Goal: Task Accomplishment & Management: Manage account settings

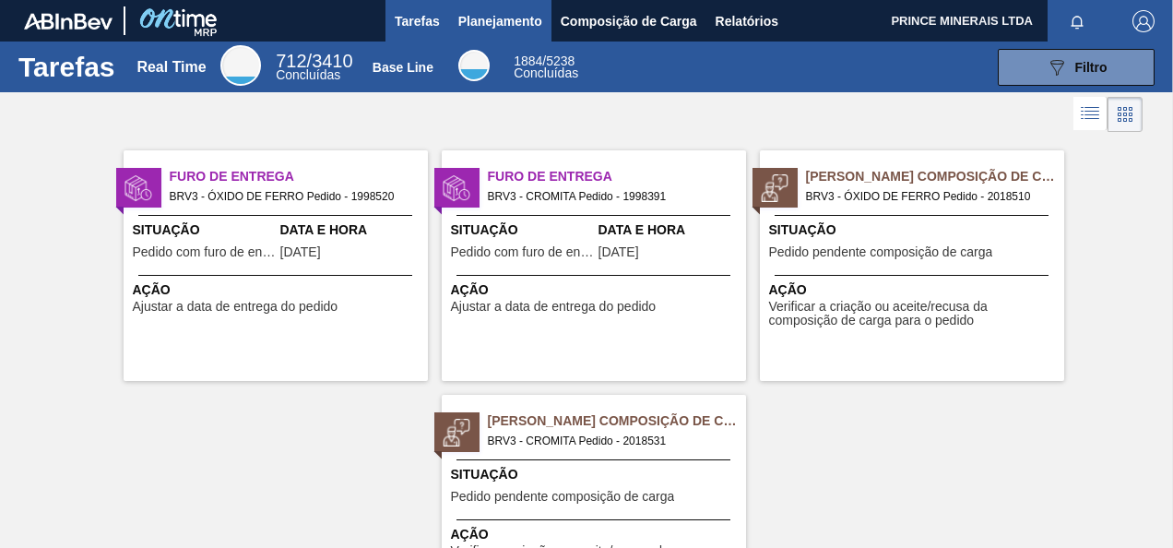
click at [489, 23] on span "Planejamento" at bounding box center [500, 21] width 84 height 22
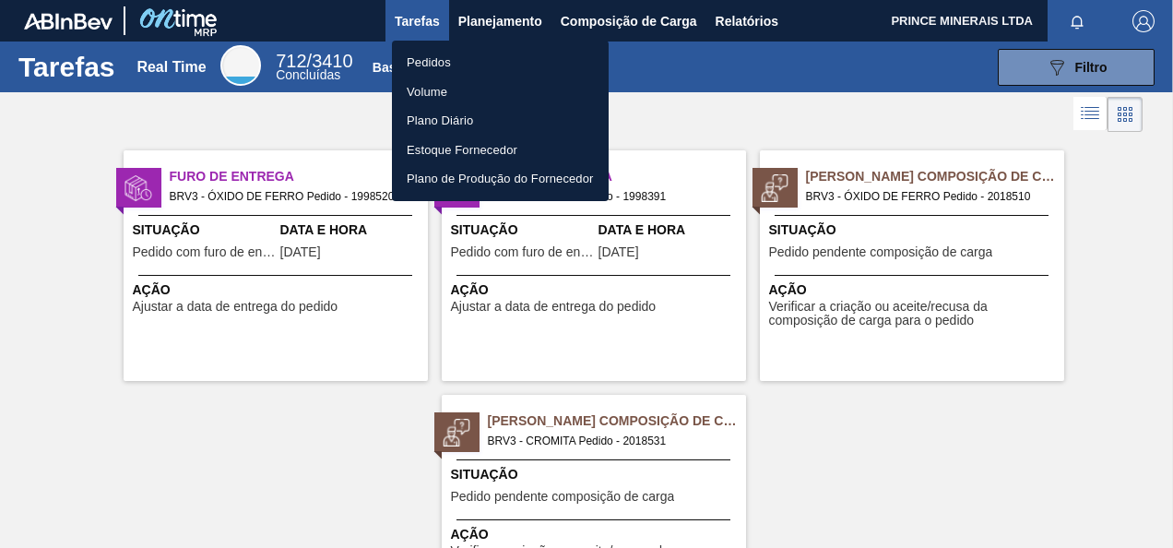
click at [468, 62] on li "Pedidos" at bounding box center [500, 62] width 217 height 29
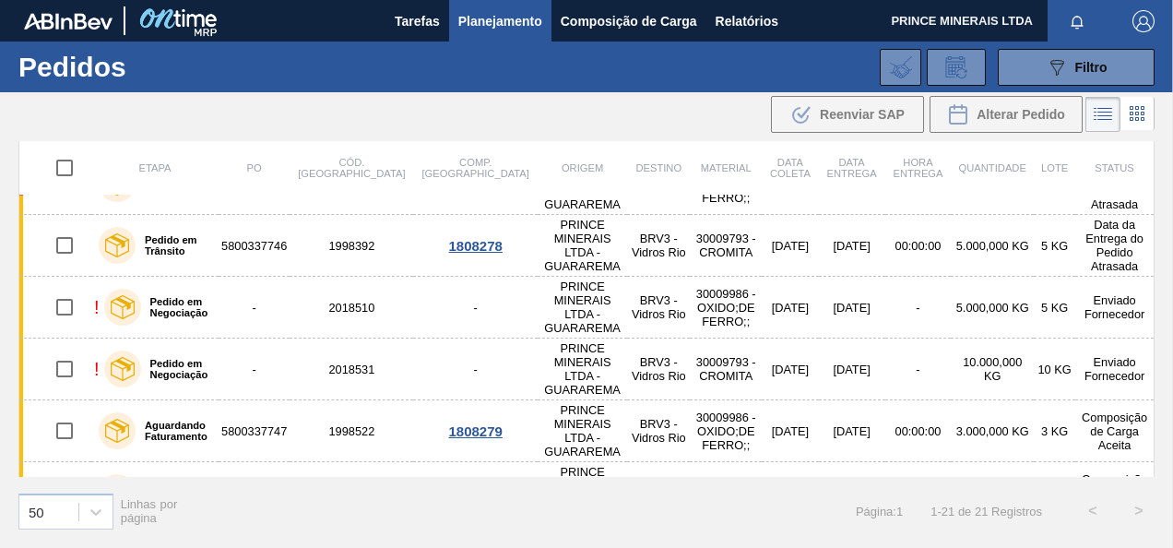
scroll to position [112, 0]
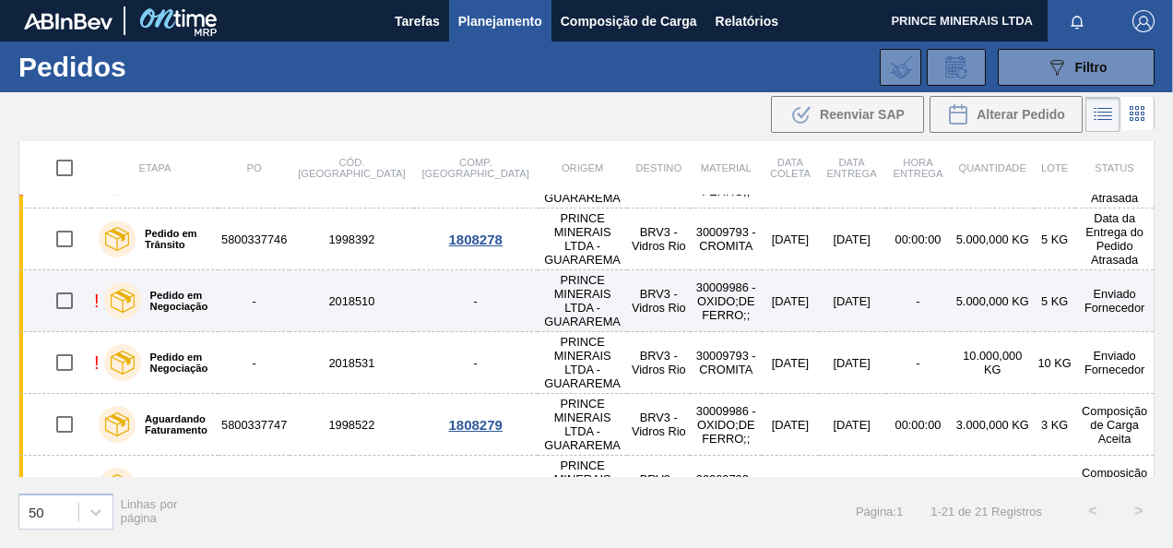
click at [1097, 270] on td "Enviado Fornecedor" at bounding box center [1114, 301] width 78 height 62
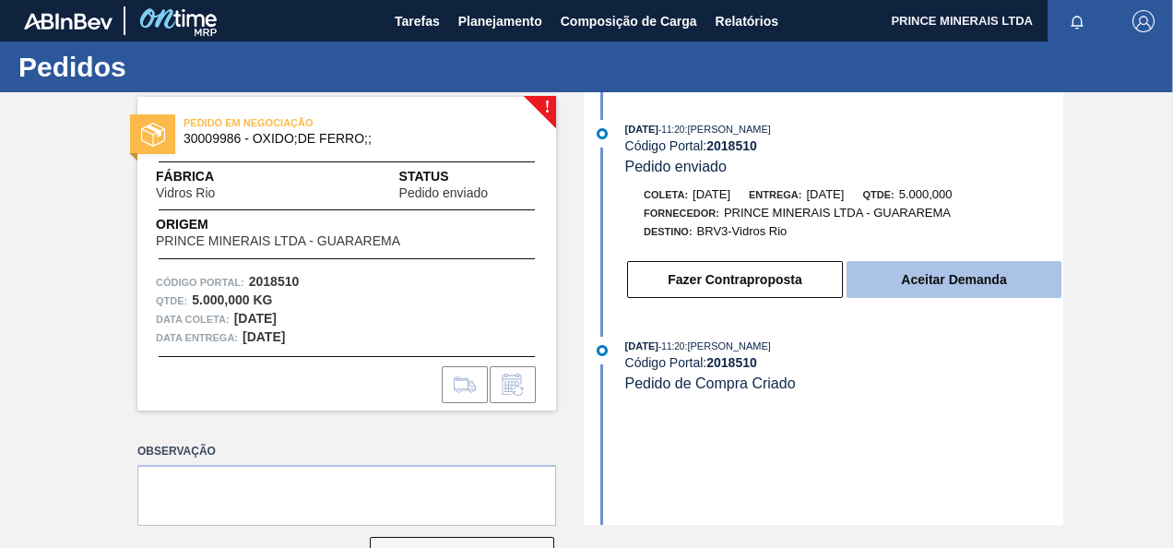
click at [946, 285] on button "Aceitar Demanda" at bounding box center [953, 279] width 215 height 37
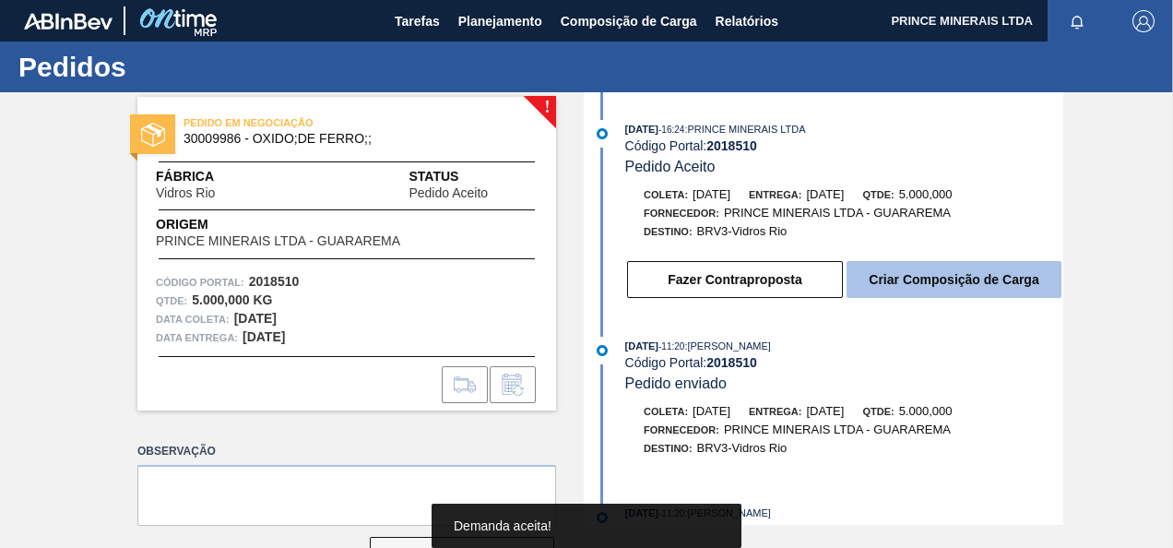
click at [946, 287] on button "Criar Composição de Carga" at bounding box center [953, 279] width 215 height 37
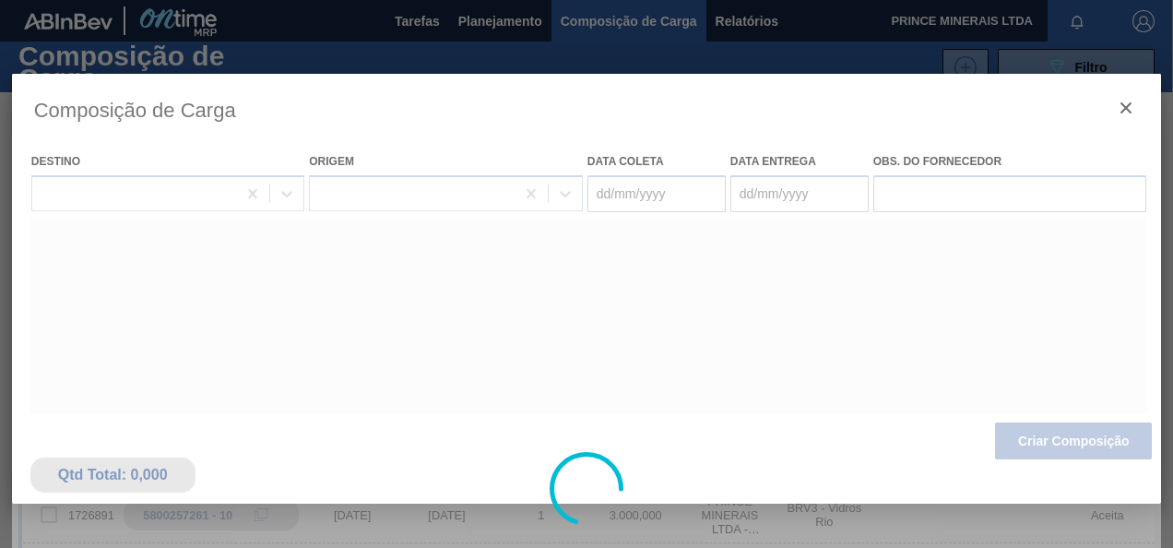
type coleta "[DATE]"
type entrega "[DATE]"
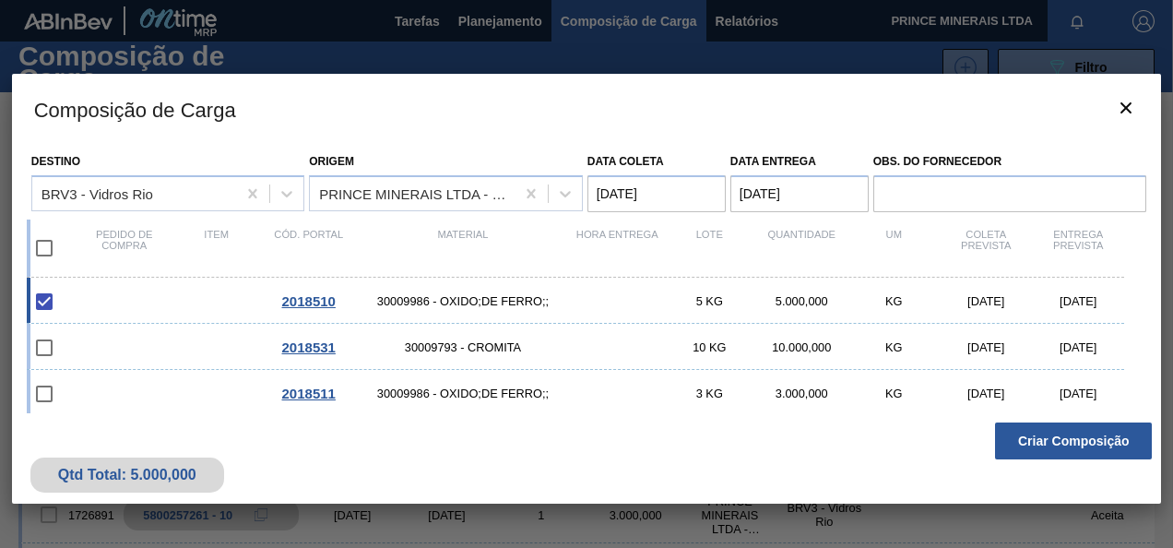
click at [1043, 439] on button "Criar Composição" at bounding box center [1073, 440] width 157 height 37
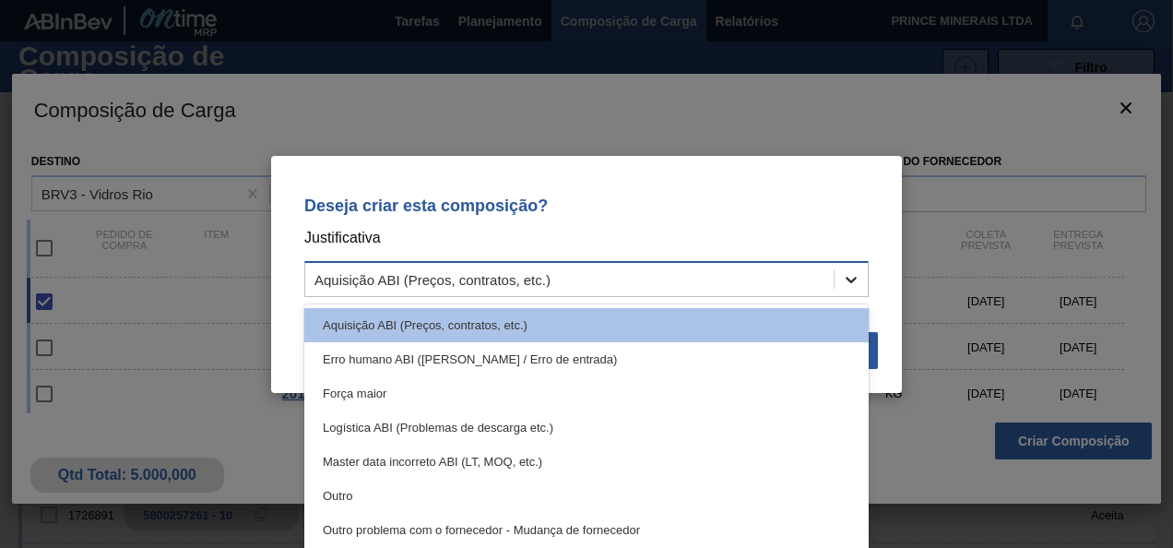
click at [849, 277] on icon at bounding box center [851, 279] width 18 height 18
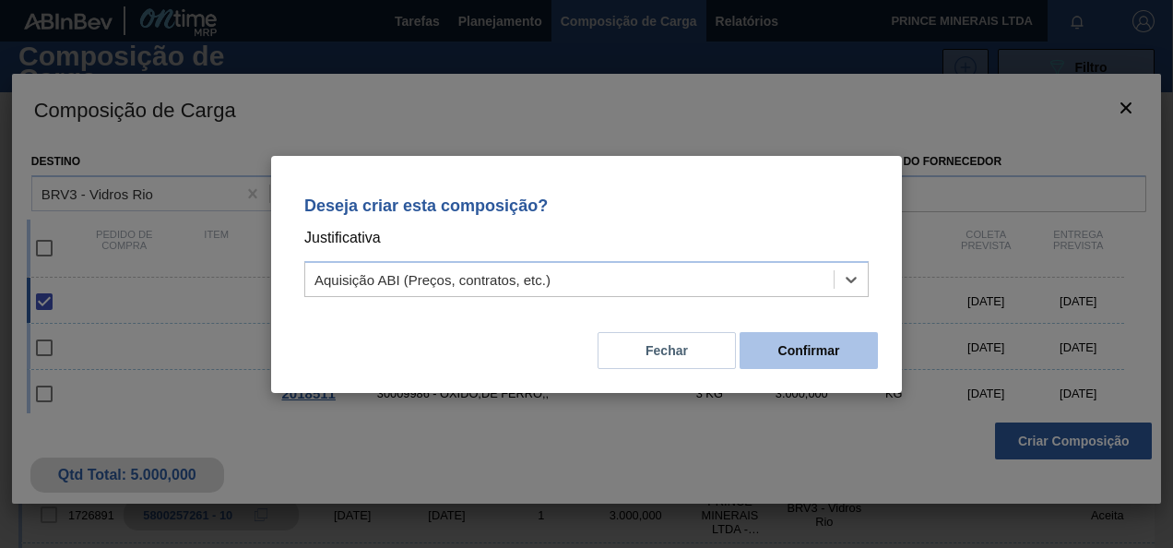
click at [811, 353] on button "Confirmar" at bounding box center [808, 350] width 138 height 37
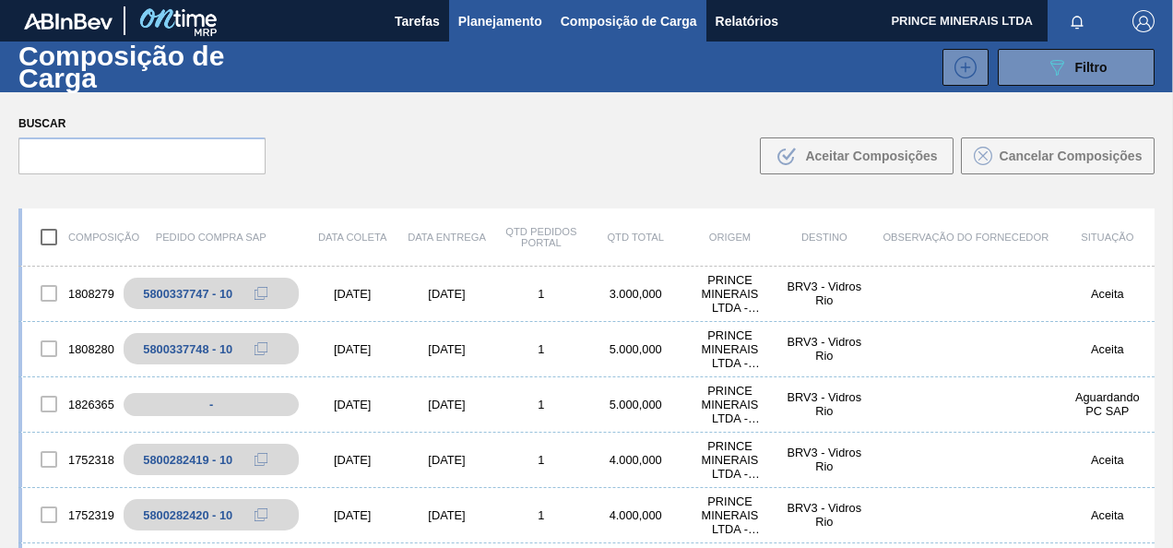
click at [511, 20] on span "Planejamento" at bounding box center [500, 21] width 84 height 22
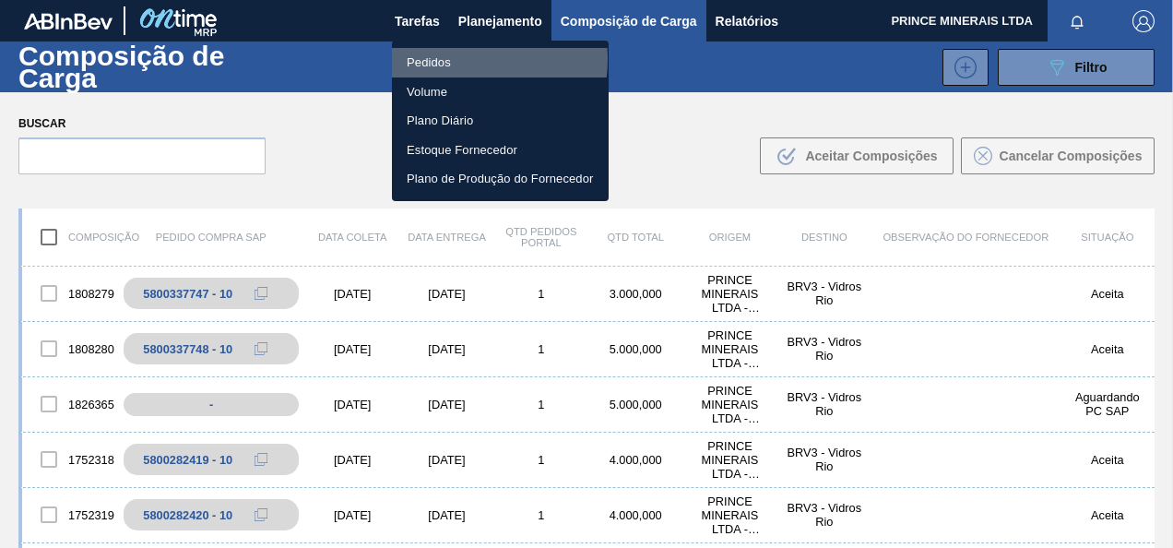
click at [445, 59] on li "Pedidos" at bounding box center [500, 62] width 217 height 29
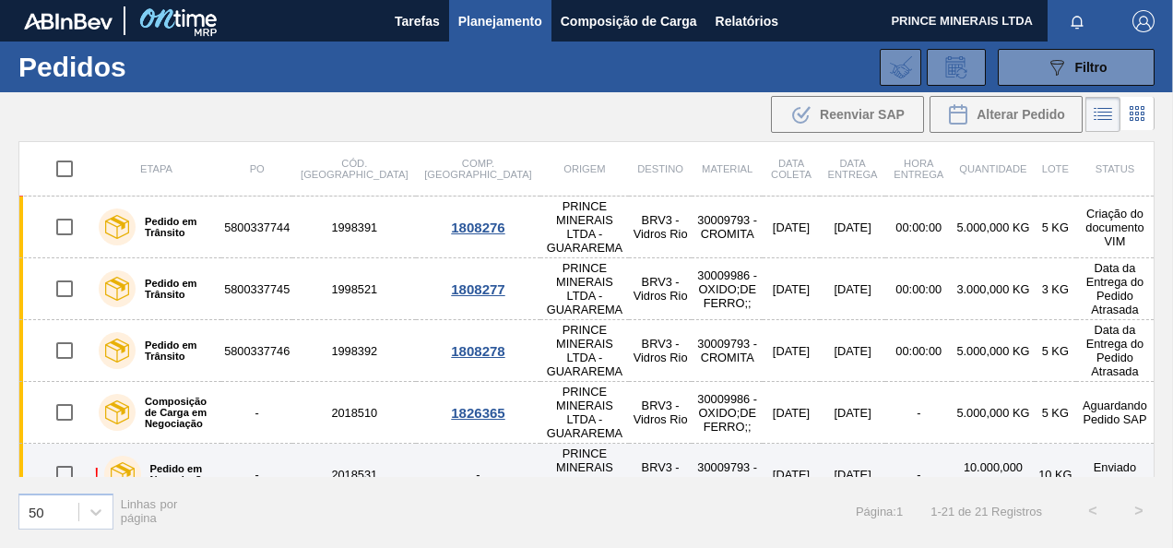
click at [1101, 443] on td "Enviado Fornecedor" at bounding box center [1115, 474] width 78 height 62
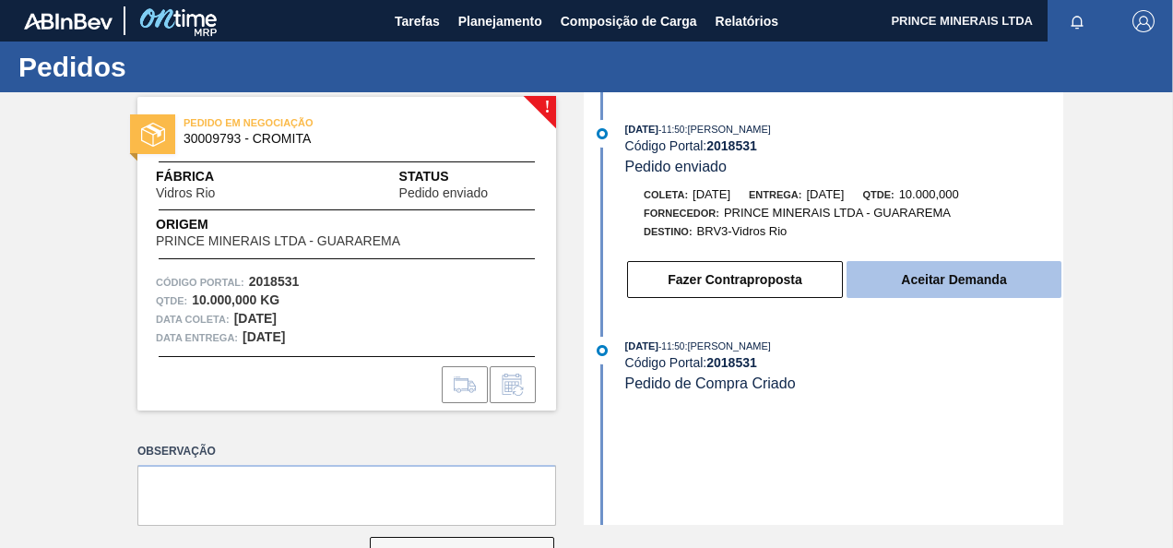
click at [914, 284] on button "Aceitar Demanda" at bounding box center [953, 279] width 215 height 37
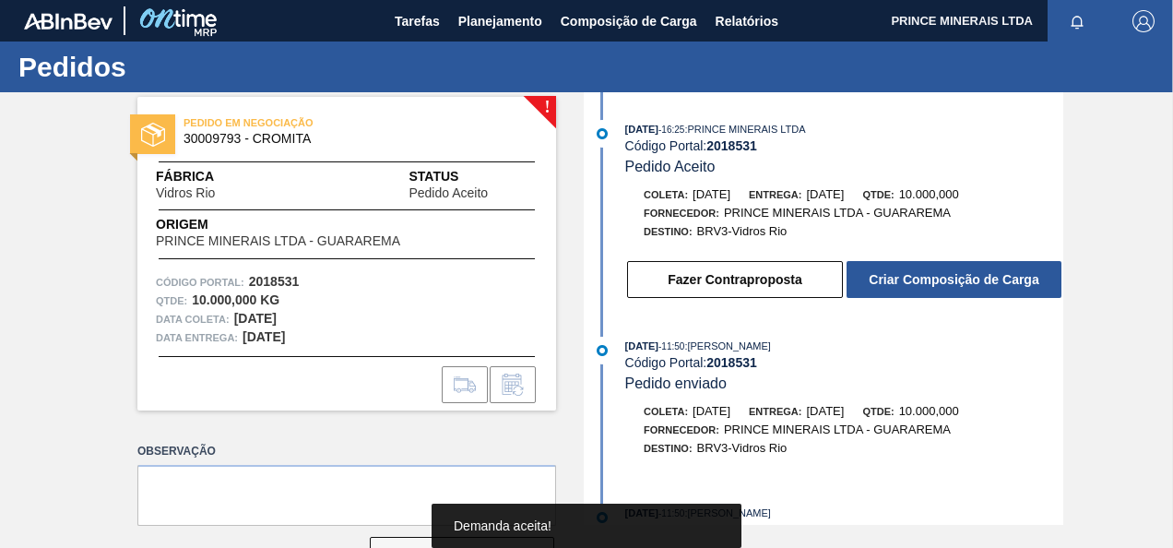
click at [914, 284] on button "Criar Composição de Carga" at bounding box center [953, 279] width 215 height 37
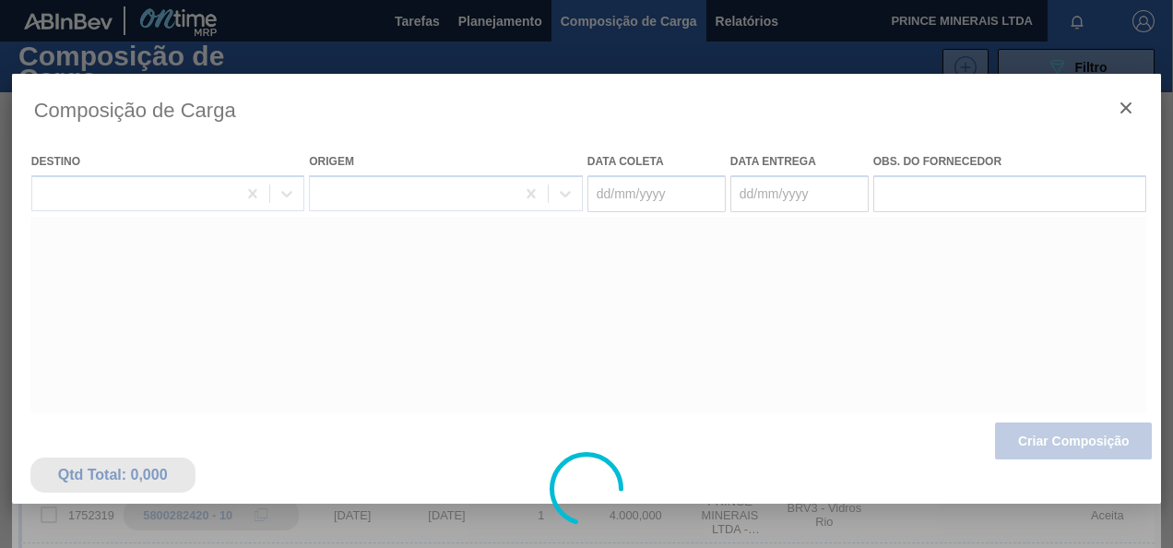
type coleta "[DATE]"
type entrega "[DATE]"
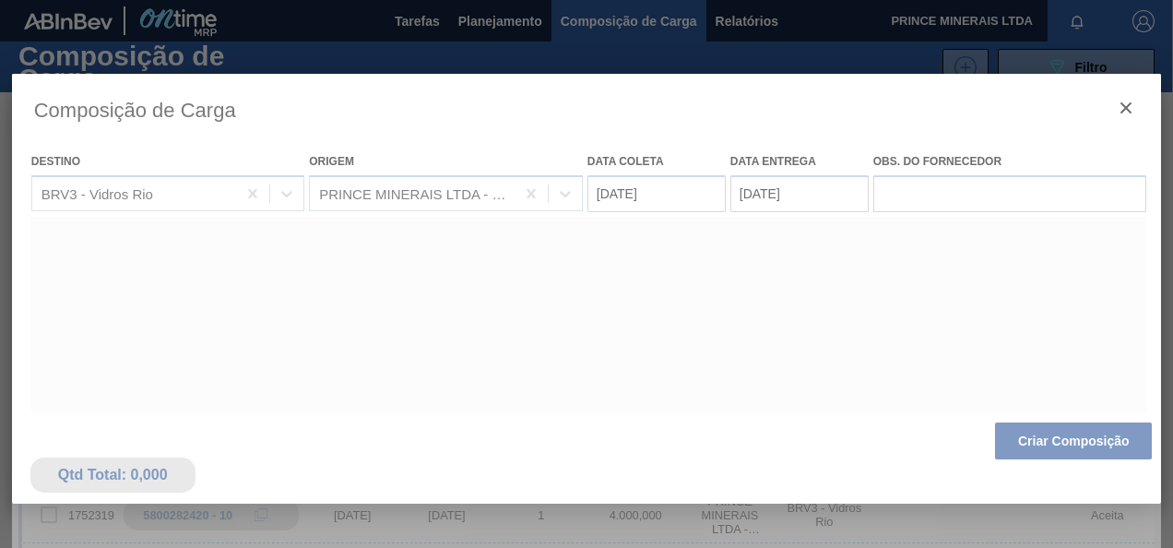
click at [1023, 443] on div at bounding box center [587, 489] width 1150 height 830
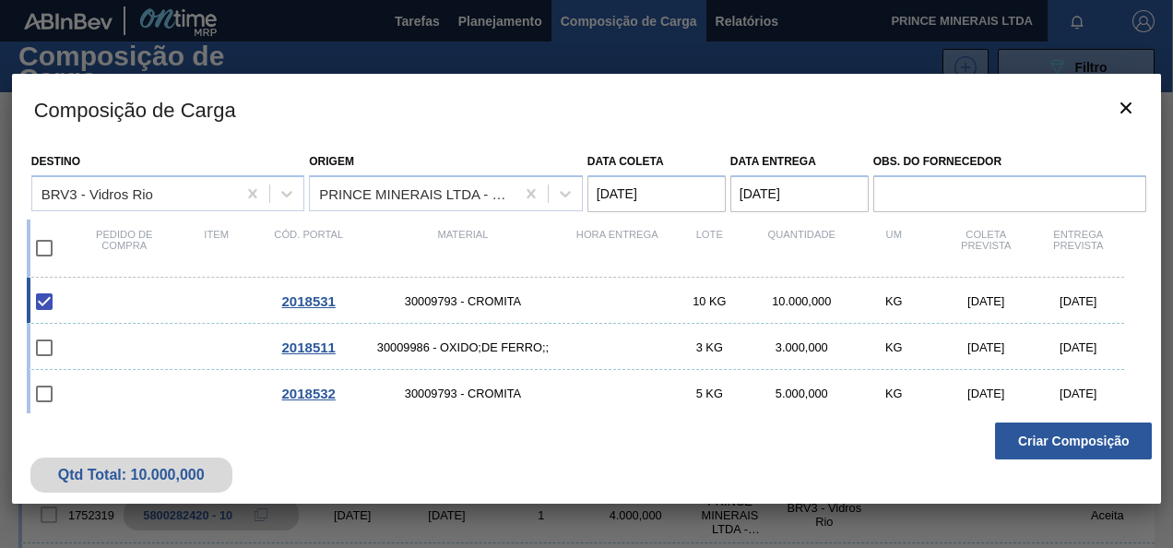
click at [1023, 443] on button "Criar Composição" at bounding box center [1073, 440] width 157 height 37
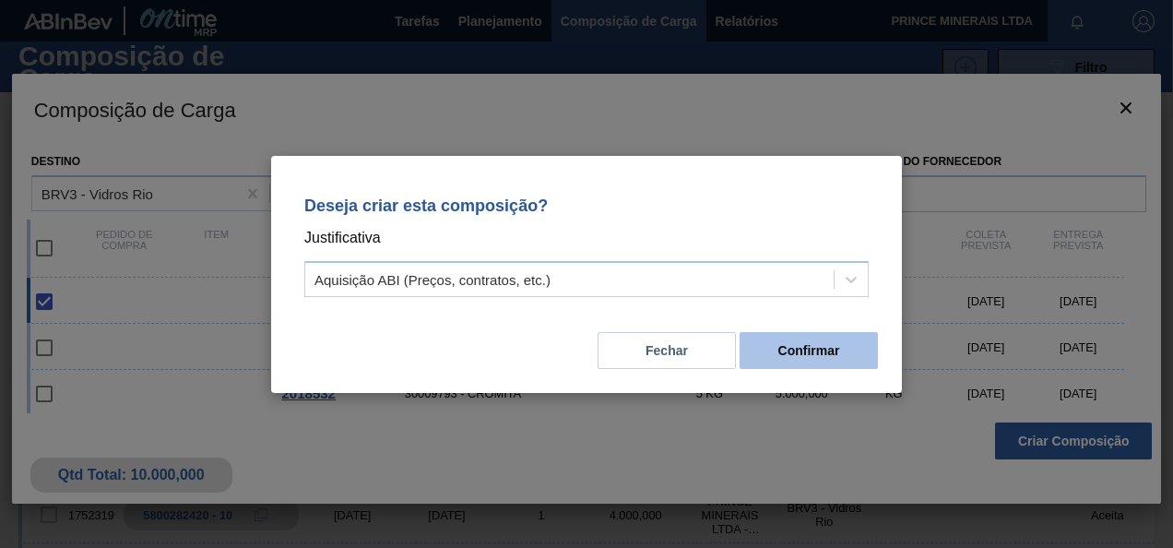
click at [819, 352] on button "Confirmar" at bounding box center [808, 350] width 138 height 37
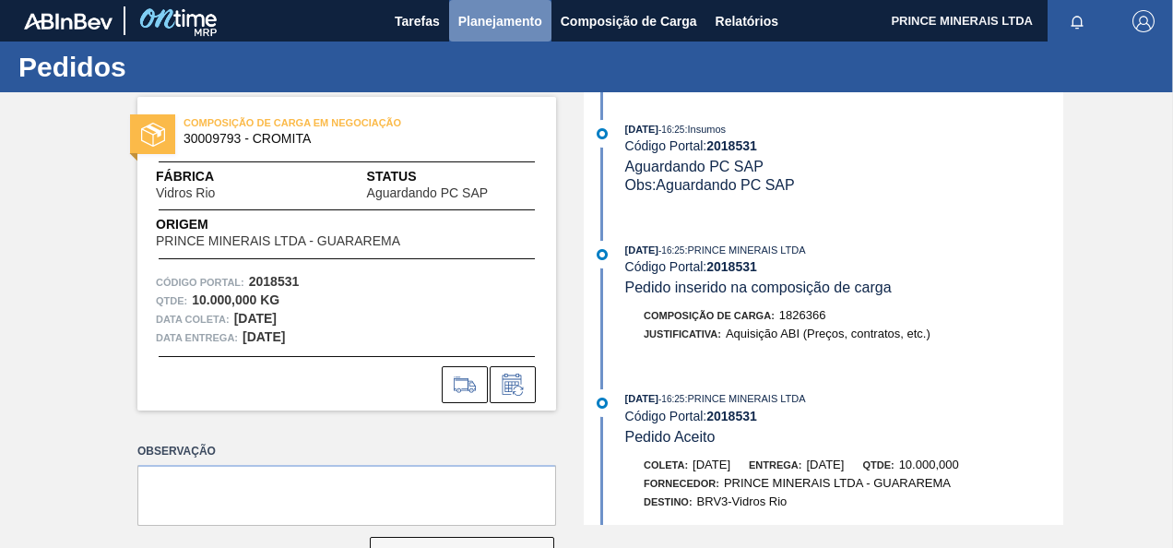
click at [494, 18] on span "Planejamento" at bounding box center [500, 21] width 84 height 22
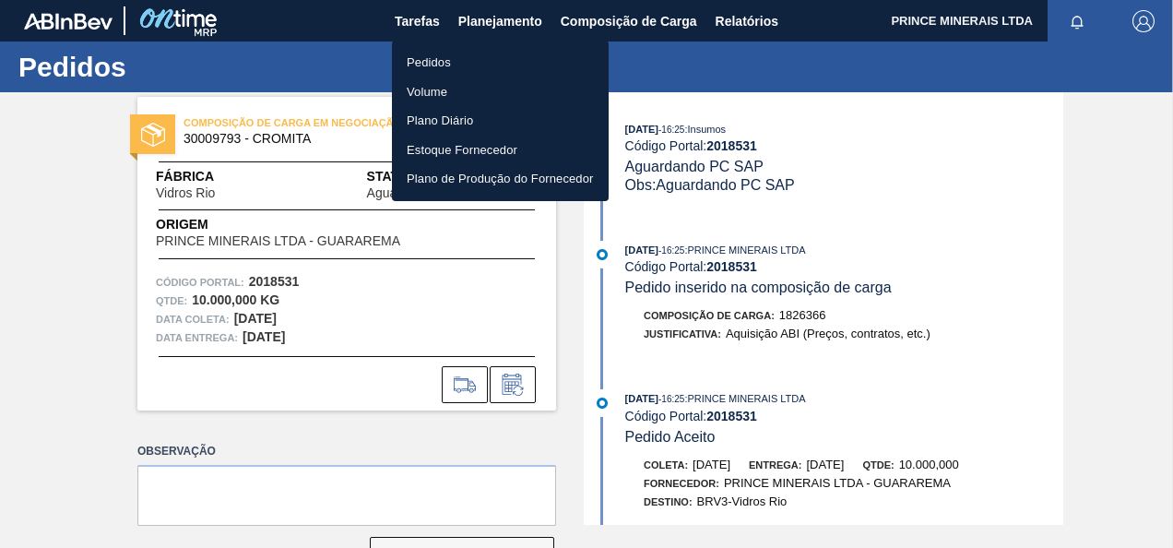
click at [438, 61] on li "Pedidos" at bounding box center [500, 62] width 217 height 29
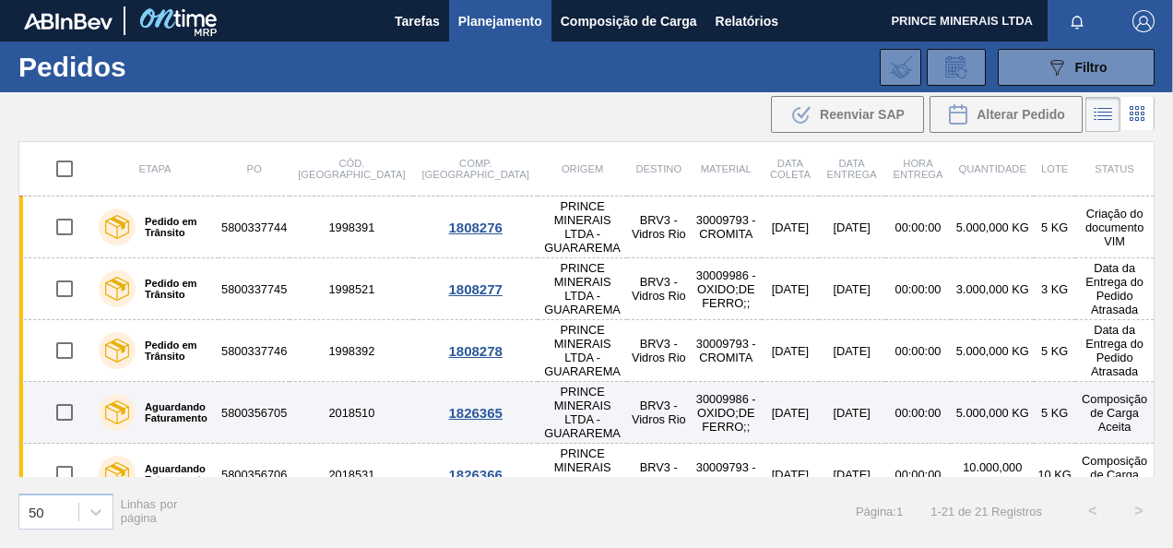
click at [247, 382] on td "5800356705" at bounding box center [253, 413] width 71 height 62
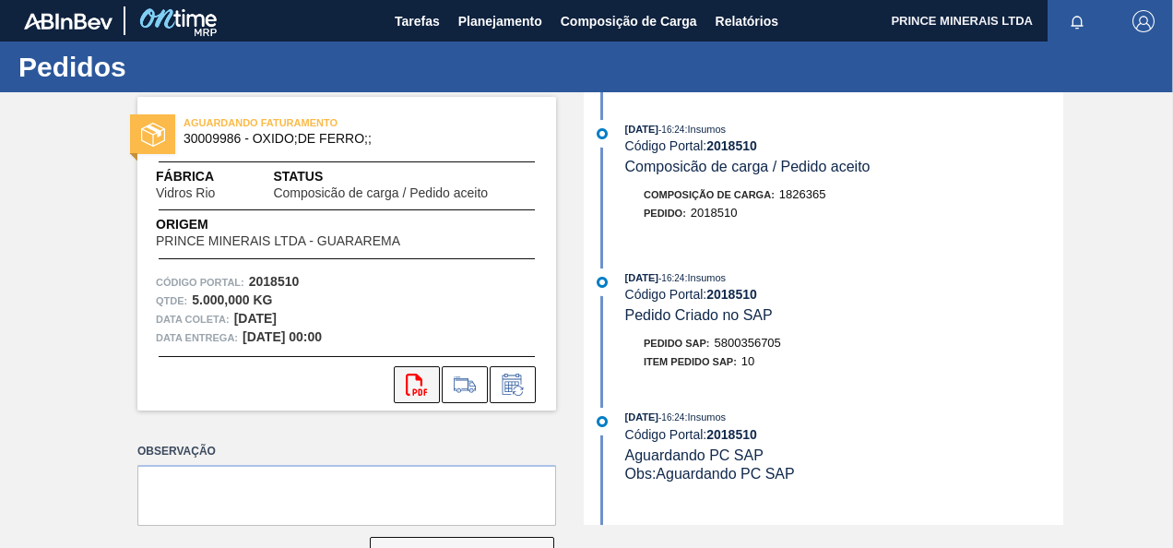
click at [413, 387] on icon "svg{fill:#ff0000}" at bounding box center [417, 384] width 22 height 22
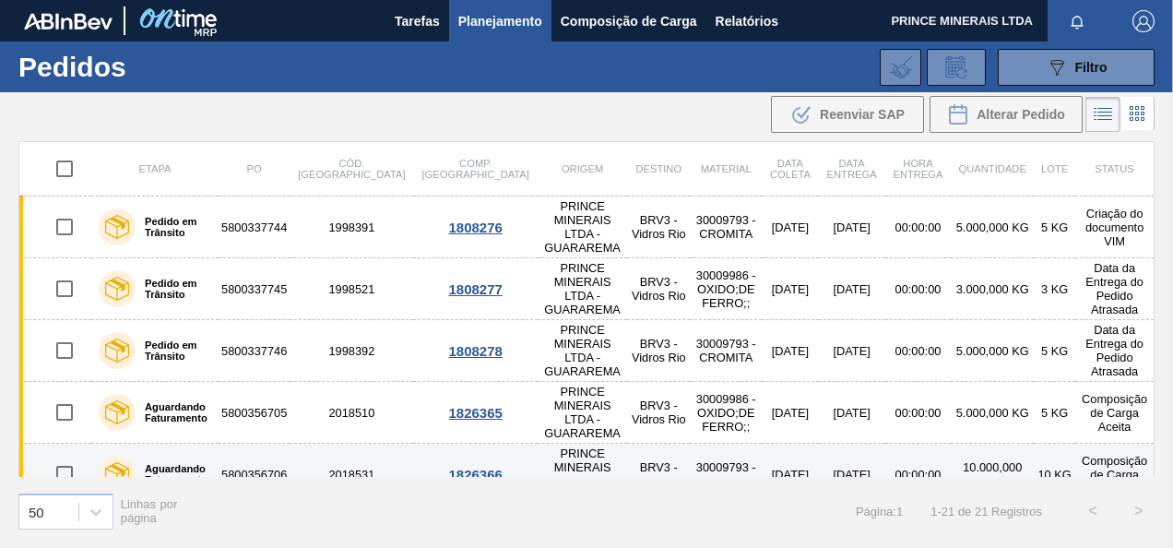
click at [266, 443] on td "5800356706" at bounding box center [253, 474] width 71 height 62
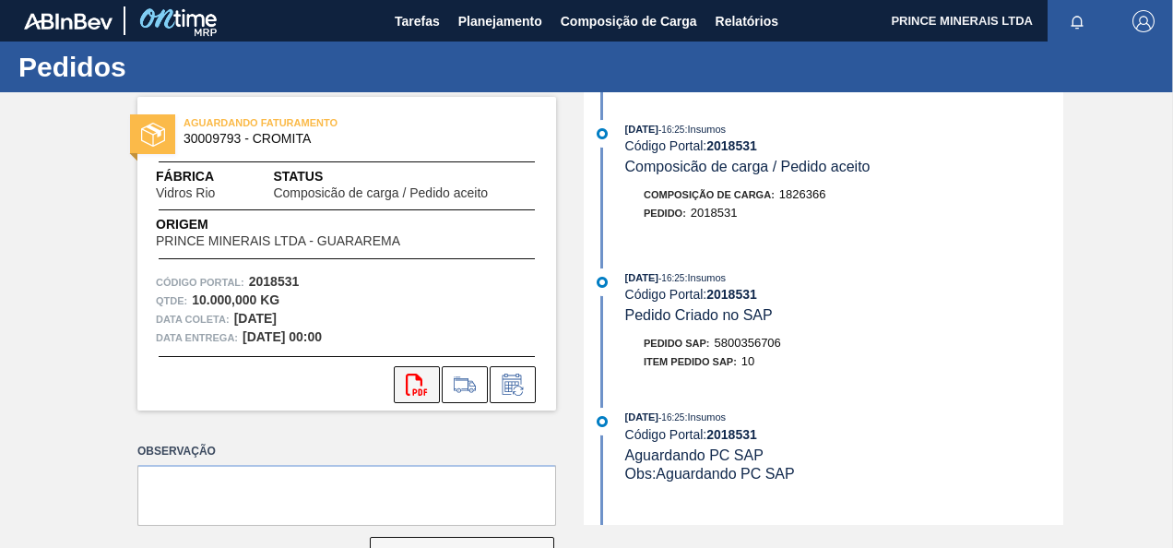
click at [403, 388] on button "svg{fill:#ff0000}" at bounding box center [417, 384] width 46 height 37
